Goal: Task Accomplishment & Management: Complete application form

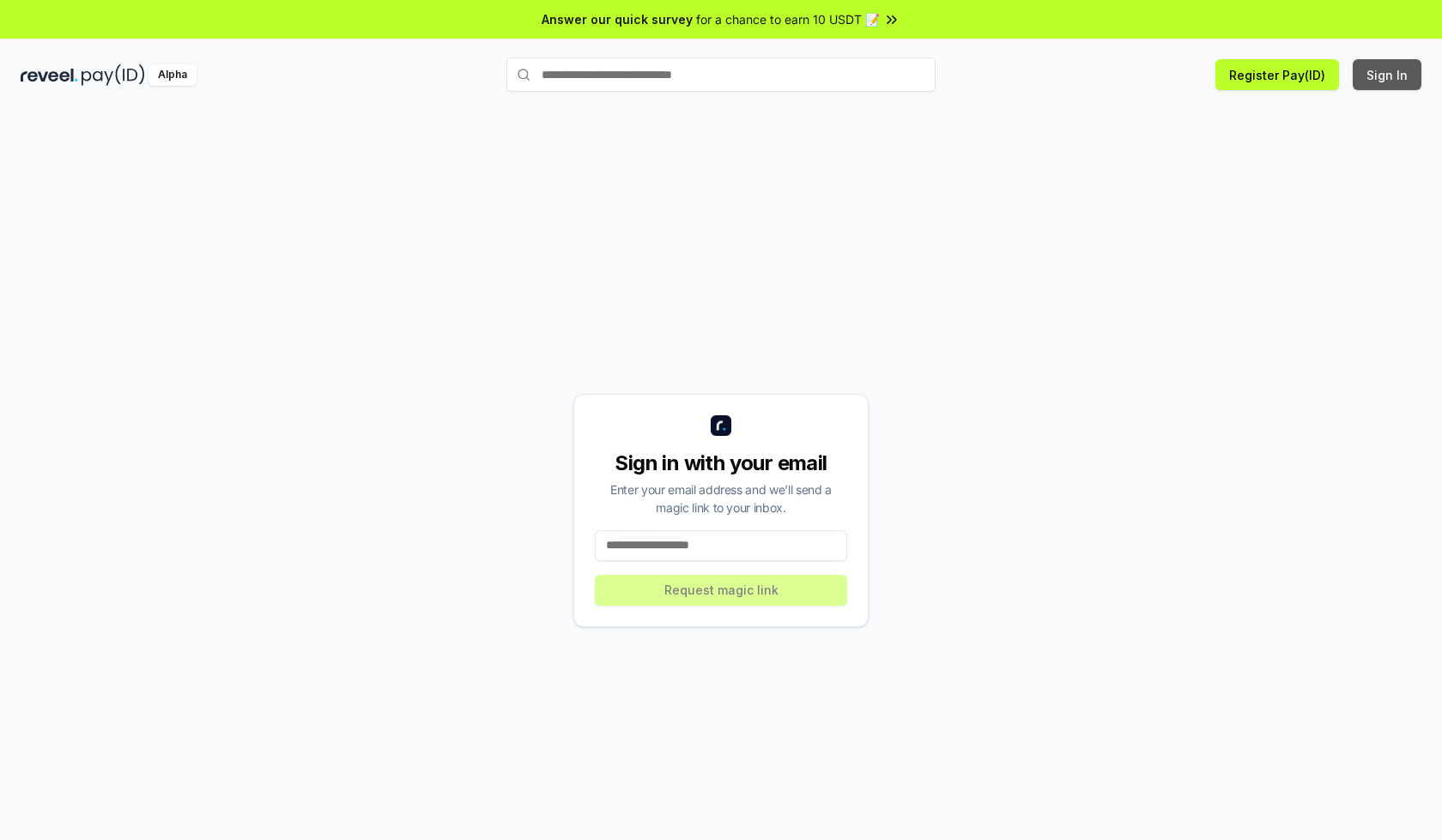
click at [1388, 75] on button "Sign In" at bounding box center [1387, 74] width 69 height 31
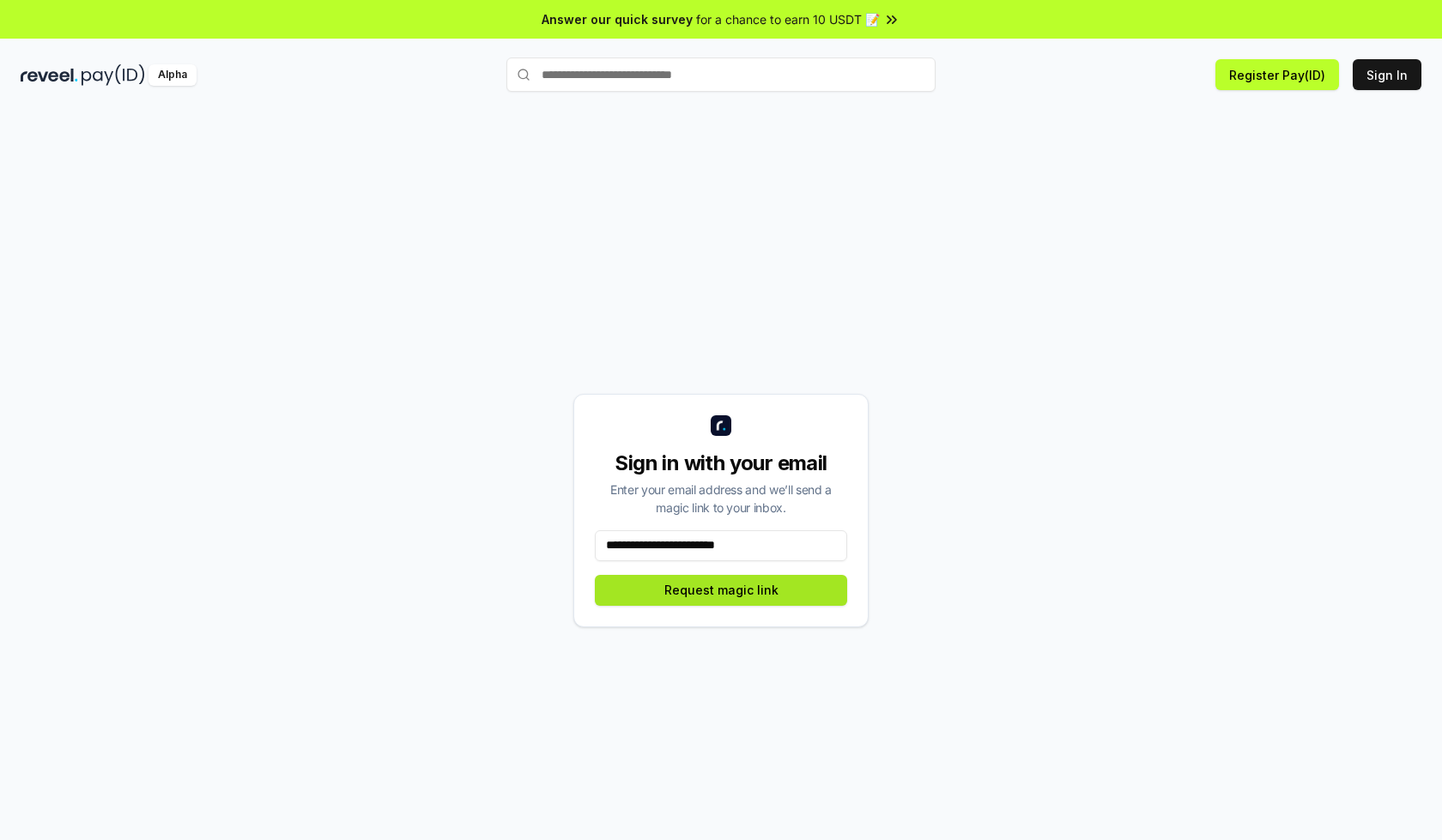
type input "**********"
click at [721, 589] on button "Request magic link" at bounding box center [721, 590] width 252 height 31
